Goal: Task Accomplishment & Management: Use online tool/utility

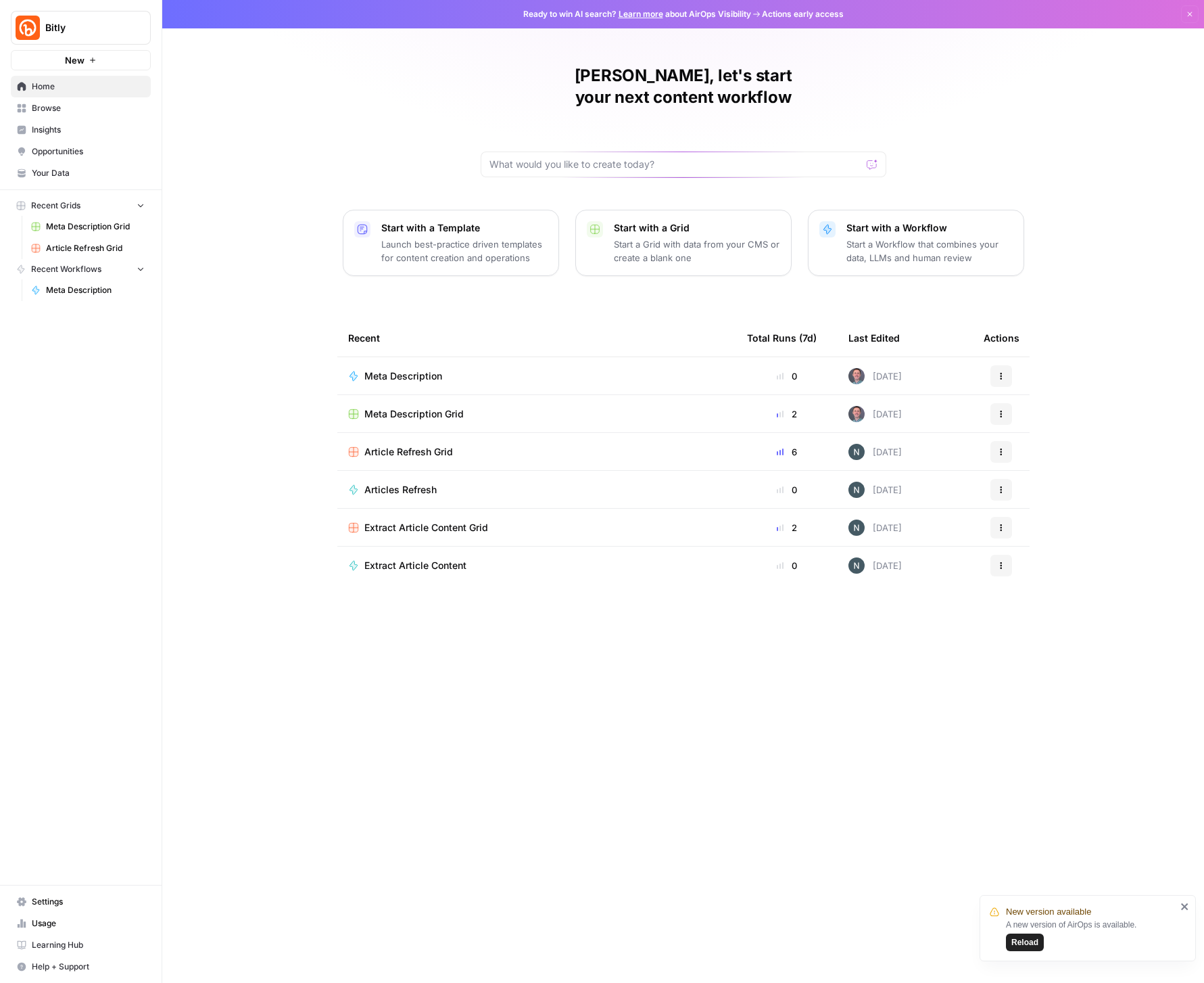
click at [422, 357] on td "Meta Description" at bounding box center [537, 375] width 399 height 38
click at [413, 369] on span "Meta Description" at bounding box center [403, 376] width 78 height 14
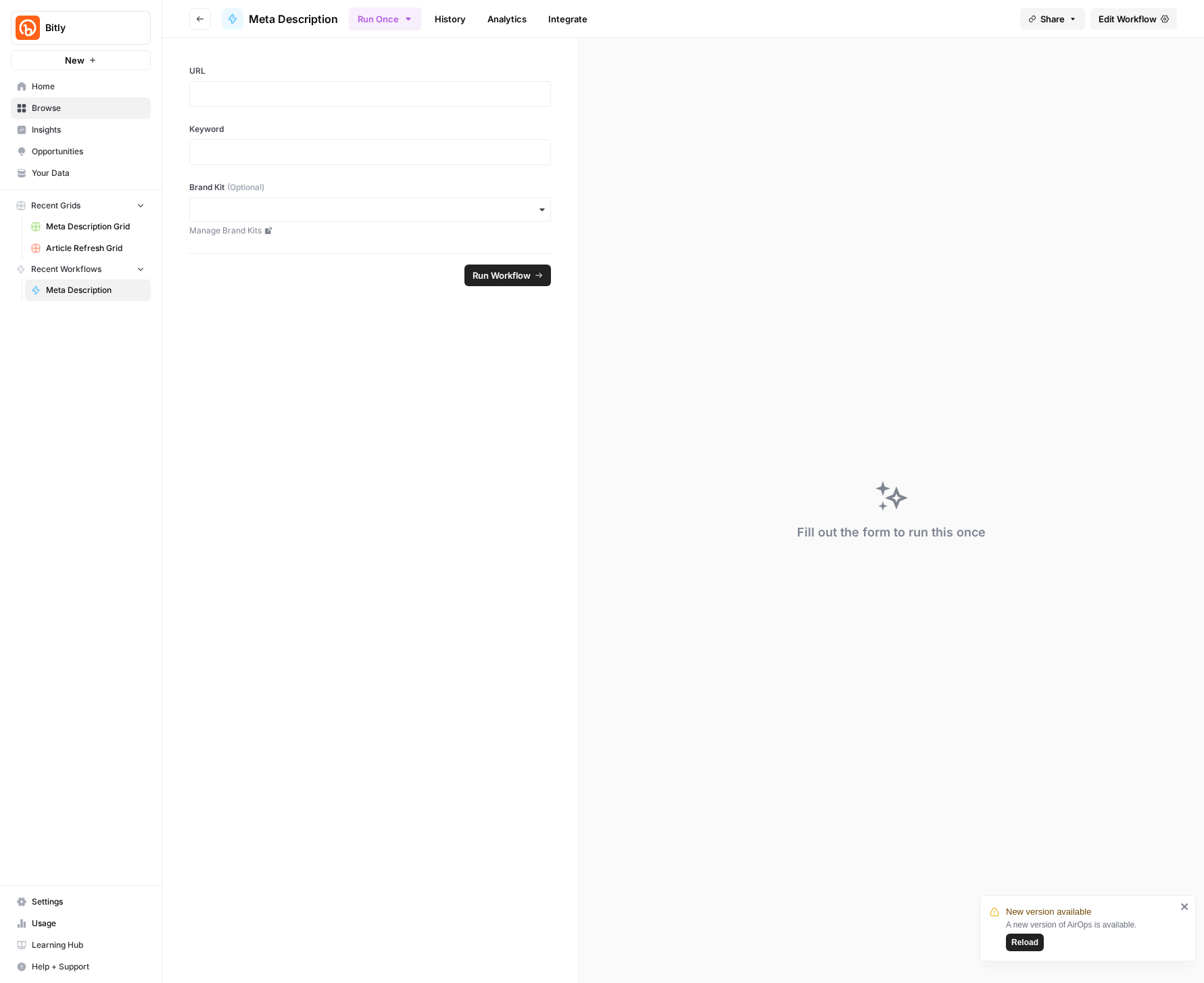
click at [1126, 15] on span "Edit Workflow" at bounding box center [1127, 19] width 58 height 14
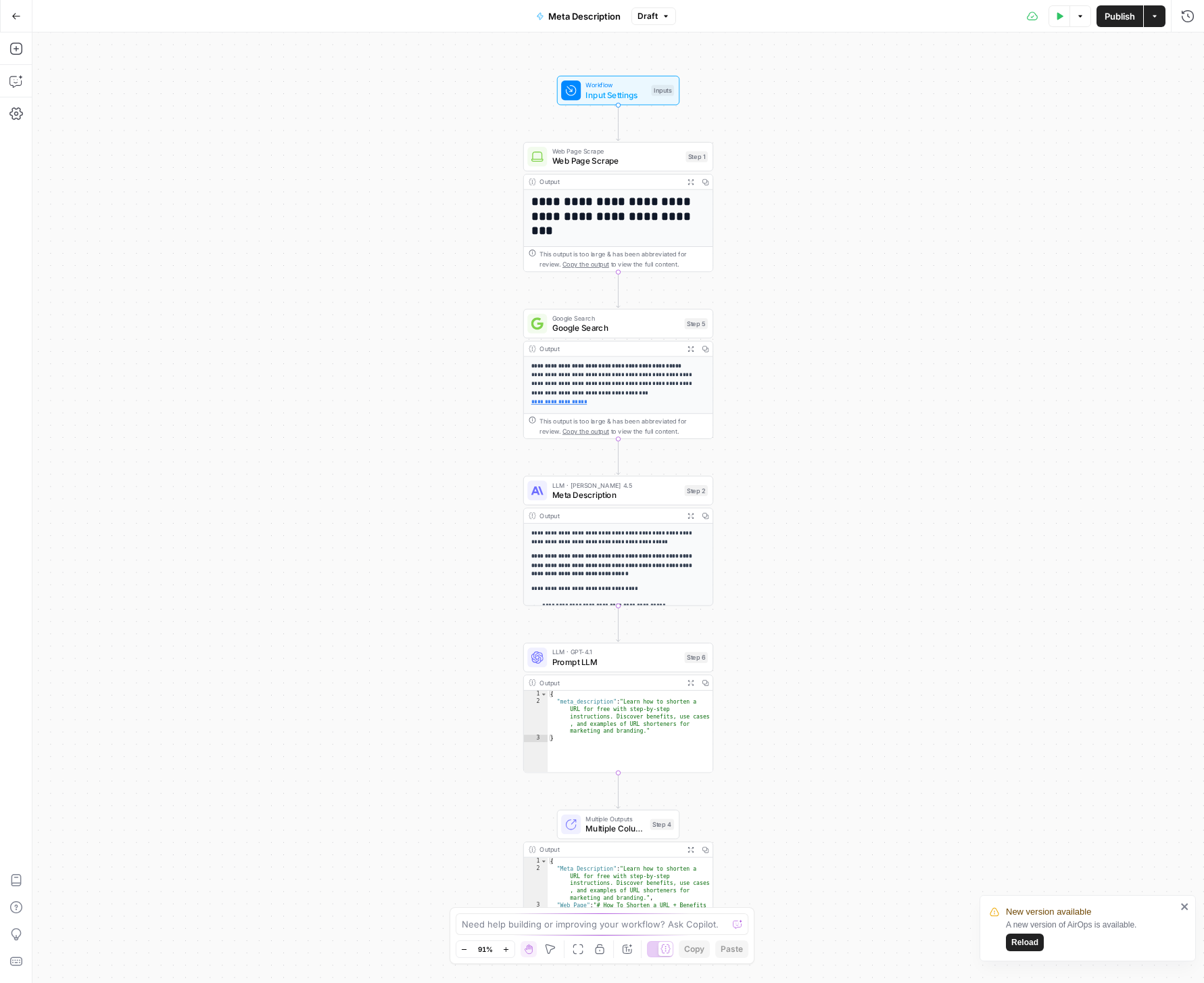
click at [1027, 942] on span "Reload" at bounding box center [1024, 942] width 27 height 12
click at [17, 43] on icon "button" at bounding box center [17, 48] width 14 height 14
